Goal: Navigation & Orientation: Understand site structure

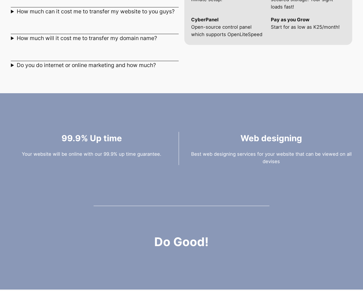
scroll to position [785, 0]
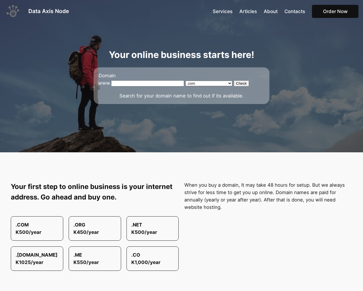
scroll to position [785, 0]
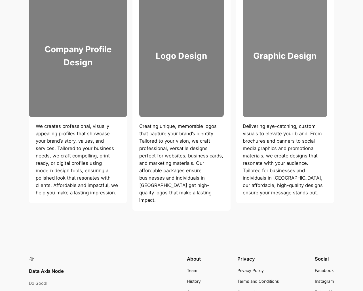
scroll to position [727, 0]
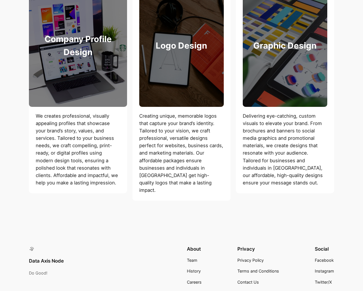
scroll to position [786, 0]
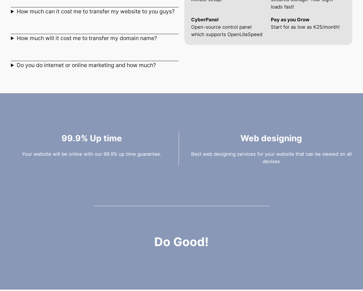
scroll to position [785, 0]
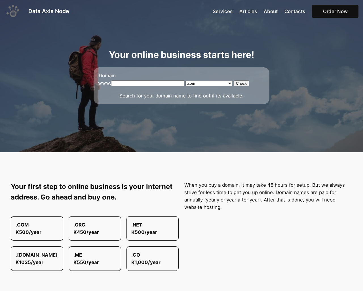
scroll to position [785, 0]
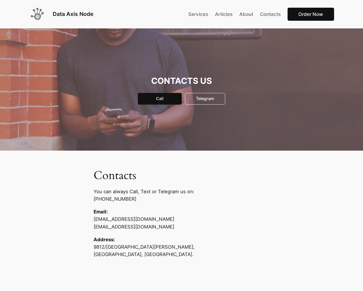
scroll to position [129, 0]
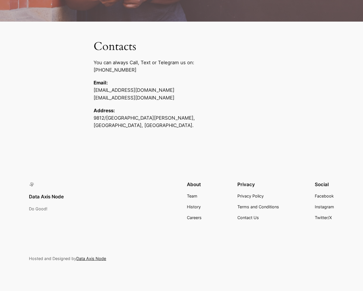
scroll to position [129, 0]
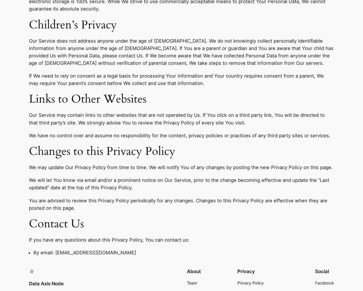
scroll to position [1872, 0]
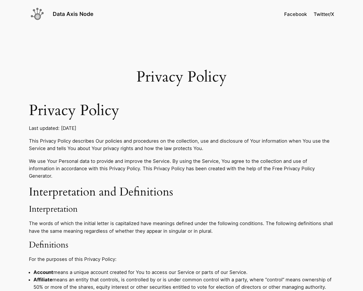
scroll to position [1903, 0]
